Goal: Information Seeking & Learning: Find specific fact

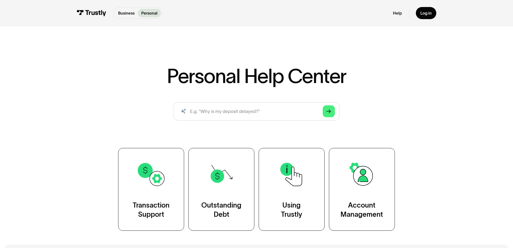
click at [246, 121] on div "Personal Help Center AI-powered search ( 1 / 4 ) Type your question and our sma…" at bounding box center [256, 148] width 331 height 164
click at [252, 120] on input "search" at bounding box center [256, 111] width 165 height 18
type input "do you work with pnc bank"
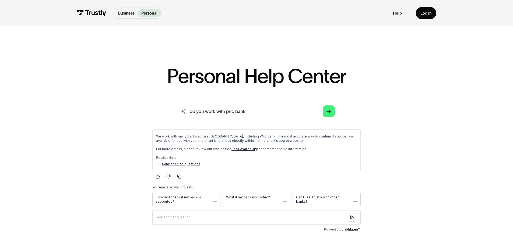
click at [243, 120] on input "do you work with pnc bank" at bounding box center [256, 111] width 165 height 18
click at [270, 120] on input "do you work with pnc bank" at bounding box center [256, 111] width 165 height 18
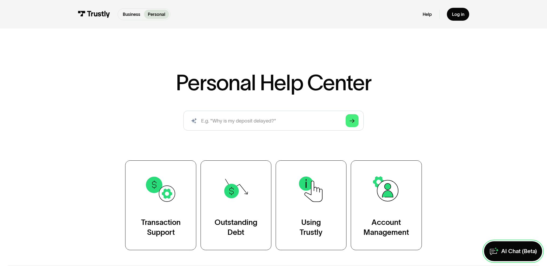
click at [512, 250] on div "AI Chat (Beta)" at bounding box center [519, 251] width 36 height 7
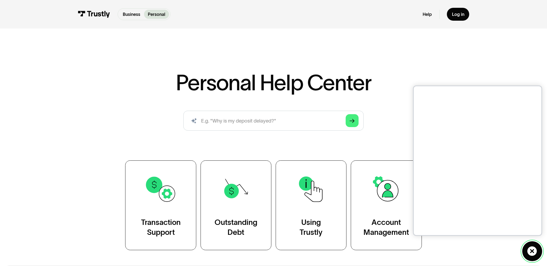
click at [533, 252] on icon at bounding box center [531, 251] width 9 height 9
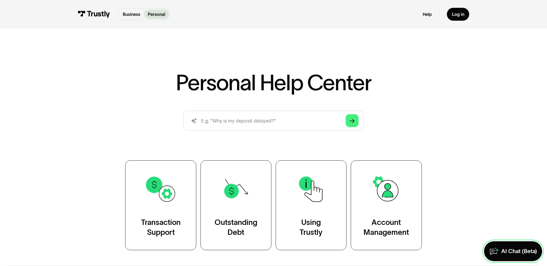
click at [502, 248] on div "AI Chat (Beta)" at bounding box center [519, 251] width 36 height 7
click at [522, 242] on link "AI Chat (Beta)" at bounding box center [513, 252] width 58 height 20
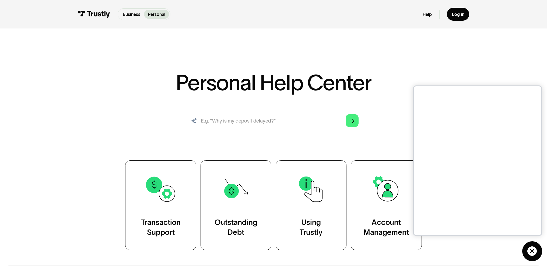
click at [247, 131] on input "search" at bounding box center [273, 121] width 180 height 20
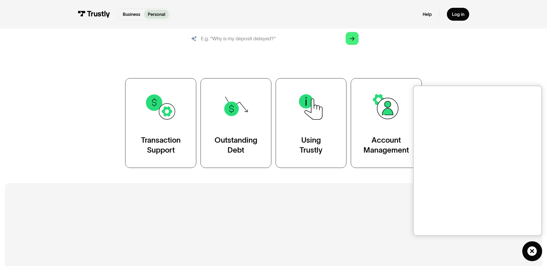
scroll to position [98, 0]
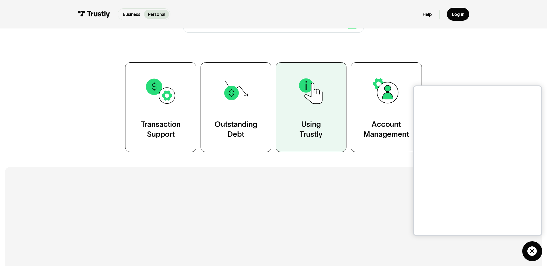
click at [306, 140] on div "Using Trustly" at bounding box center [310, 130] width 23 height 20
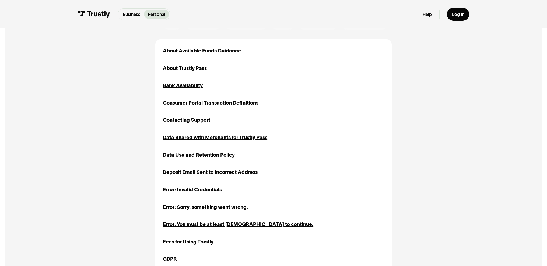
scroll to position [224, 0]
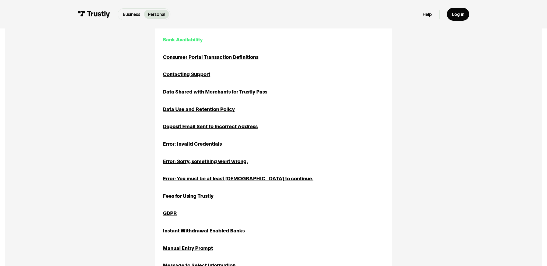
click at [174, 44] on div "Bank Availability" at bounding box center [183, 40] width 40 height 8
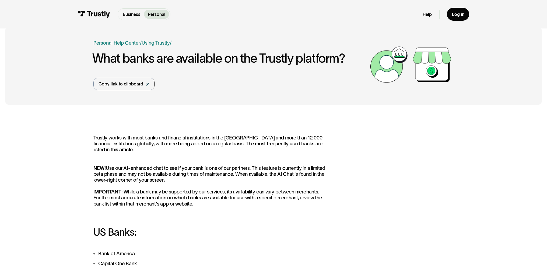
scroll to position [7, 0]
